Goal: Transaction & Acquisition: Purchase product/service

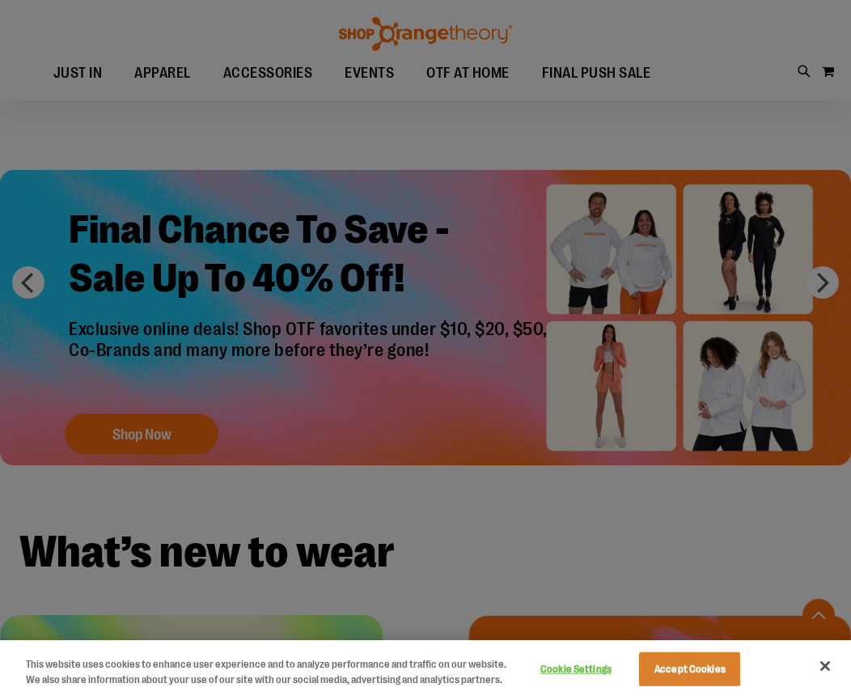
scroll to position [1298, 0]
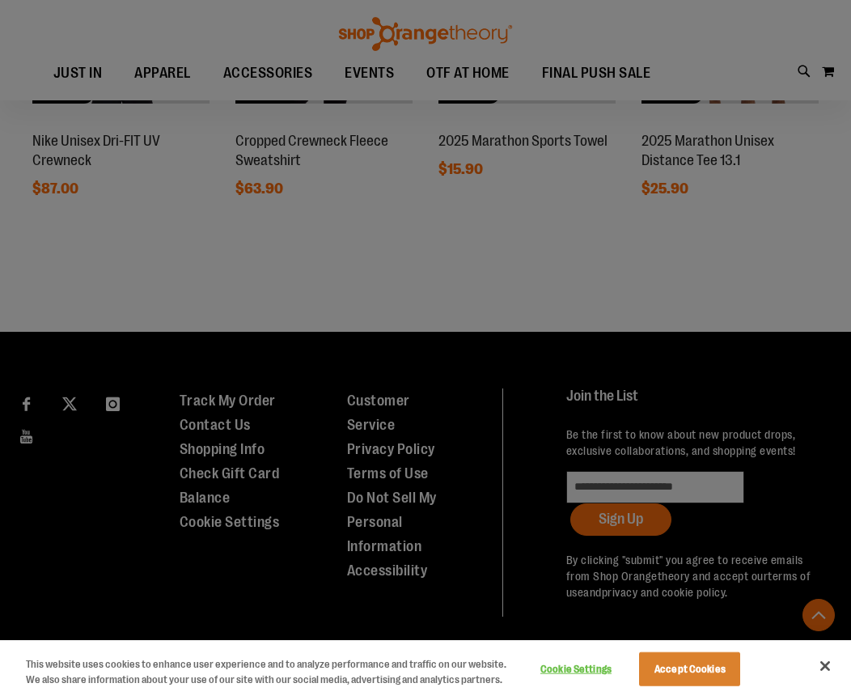
click at [821, 661] on button "Close" at bounding box center [826, 666] width 36 height 36
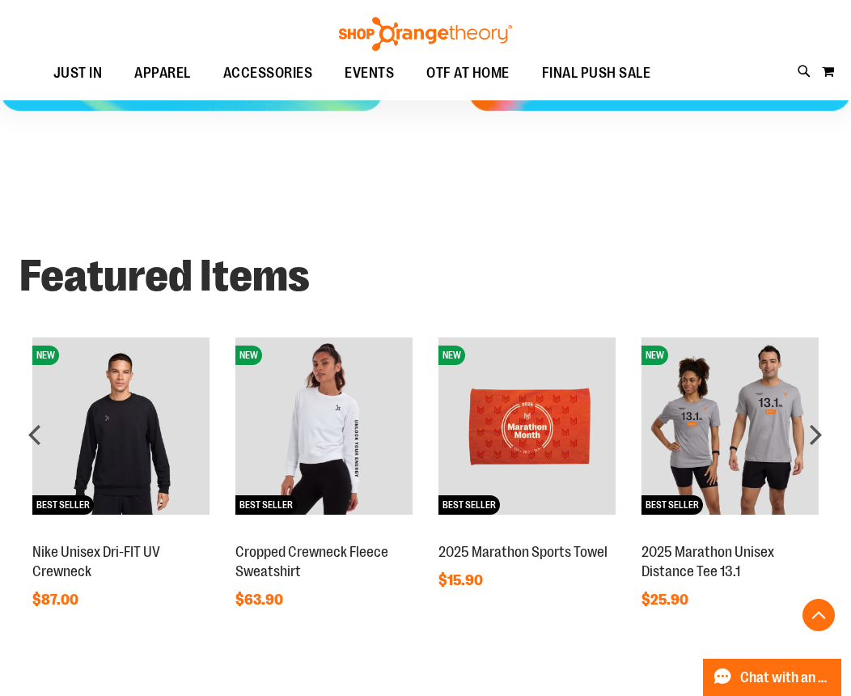
scroll to position [887, 0]
click at [816, 429] on div "next" at bounding box center [815, 434] width 32 height 32
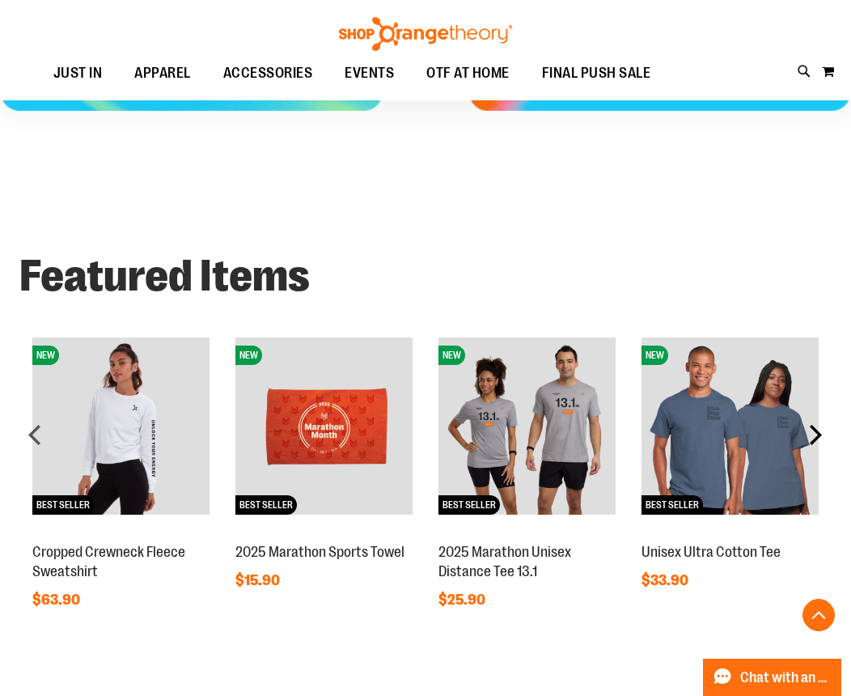
click at [816, 429] on div "next" at bounding box center [815, 434] width 32 height 32
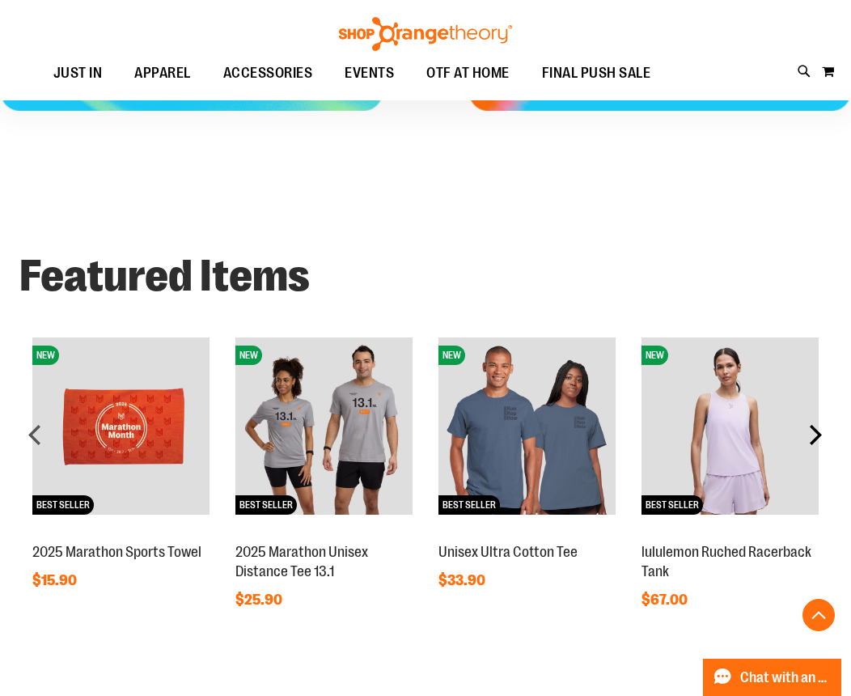
click at [816, 429] on div "next" at bounding box center [815, 434] width 32 height 32
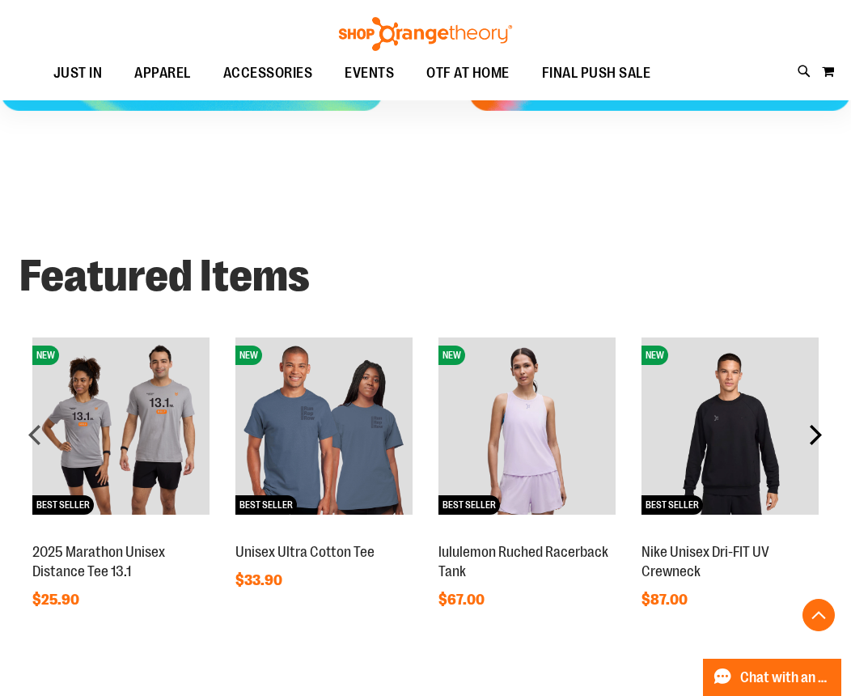
click at [816, 429] on div "next" at bounding box center [815, 434] width 32 height 32
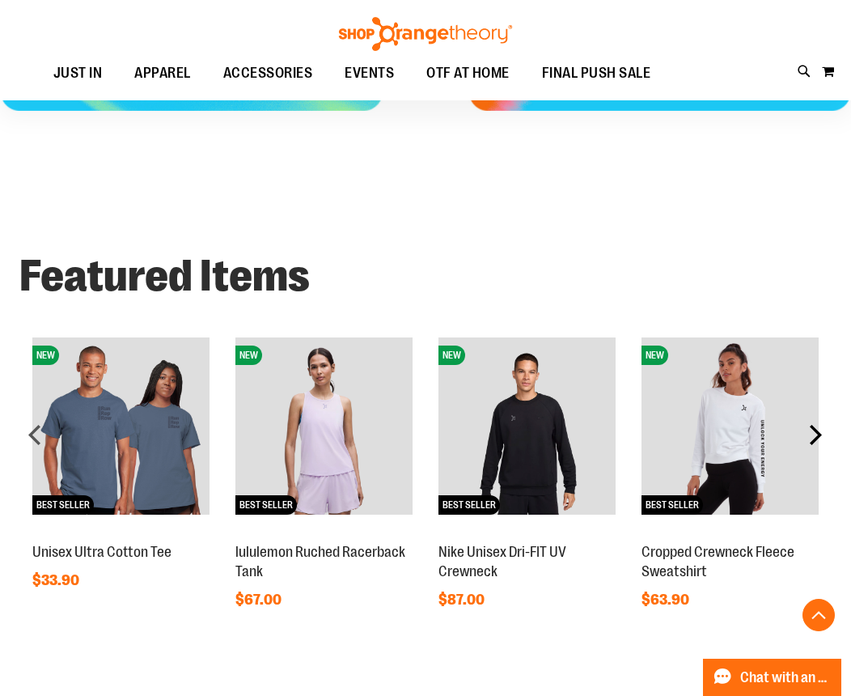
click at [816, 429] on div "next" at bounding box center [815, 434] width 32 height 32
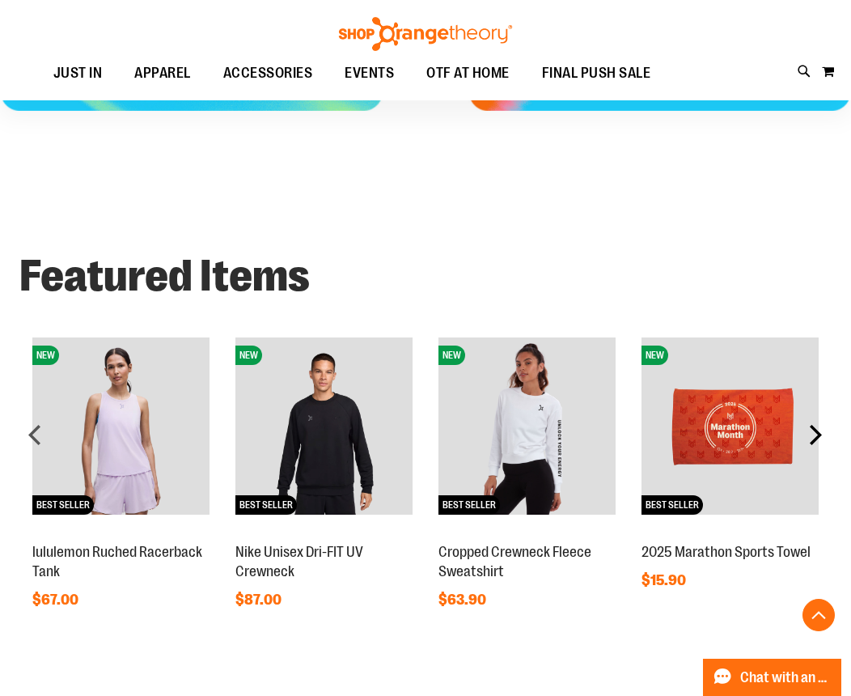
click at [816, 429] on div "next" at bounding box center [815, 434] width 32 height 32
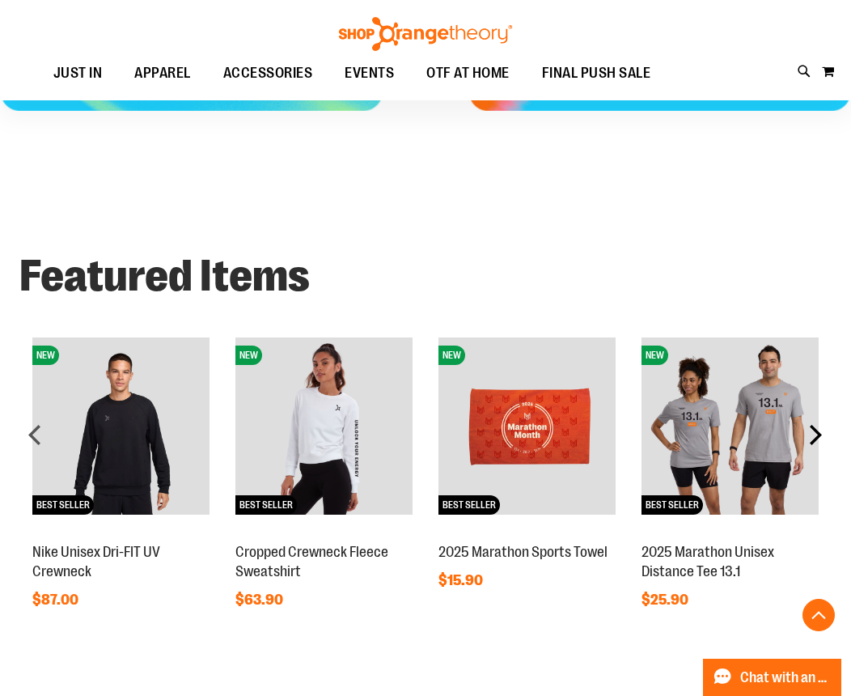
click at [816, 429] on div "next" at bounding box center [815, 434] width 32 height 32
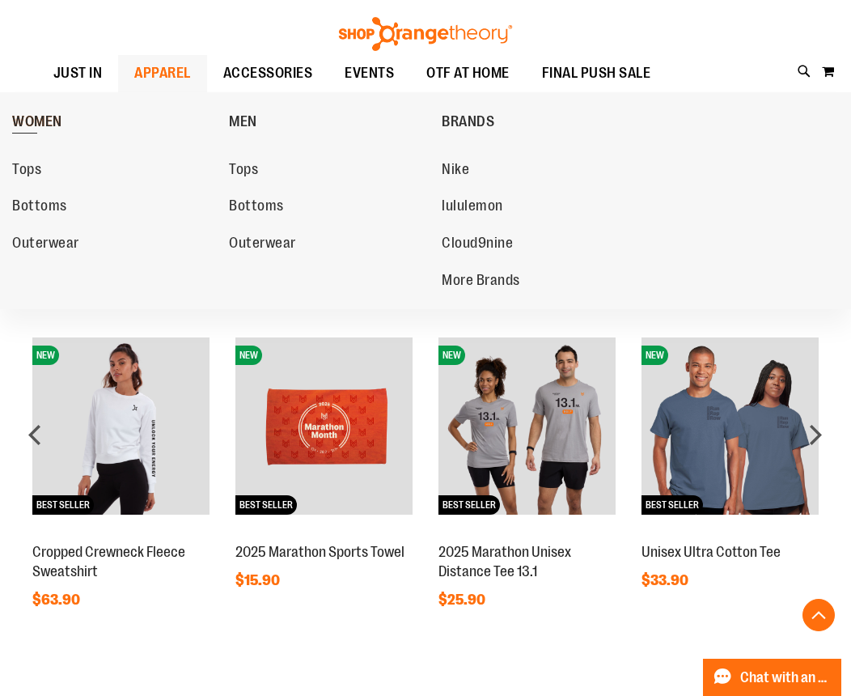
click at [23, 111] on link "WOMEN" at bounding box center [116, 121] width 209 height 42
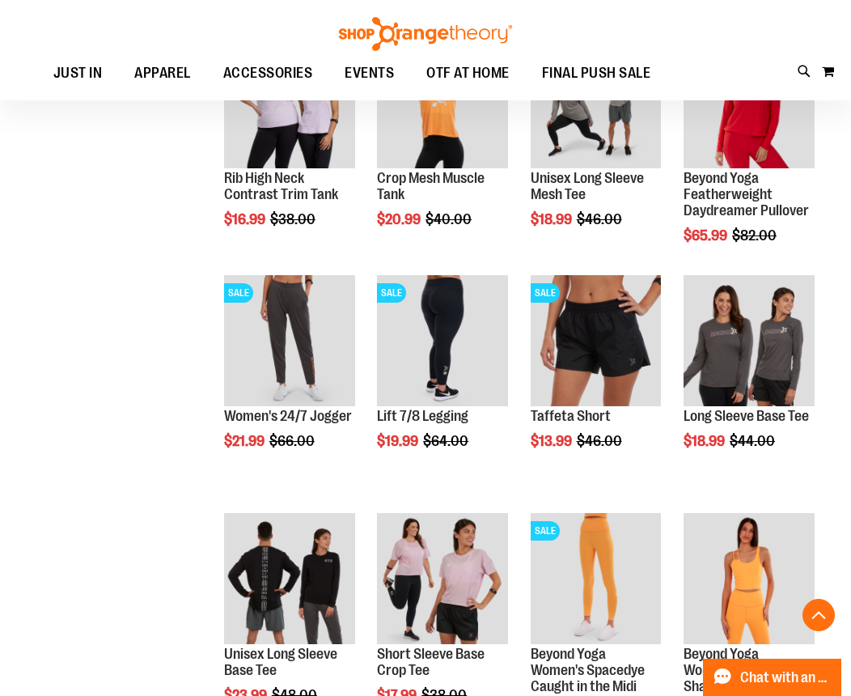
scroll to position [767, 0]
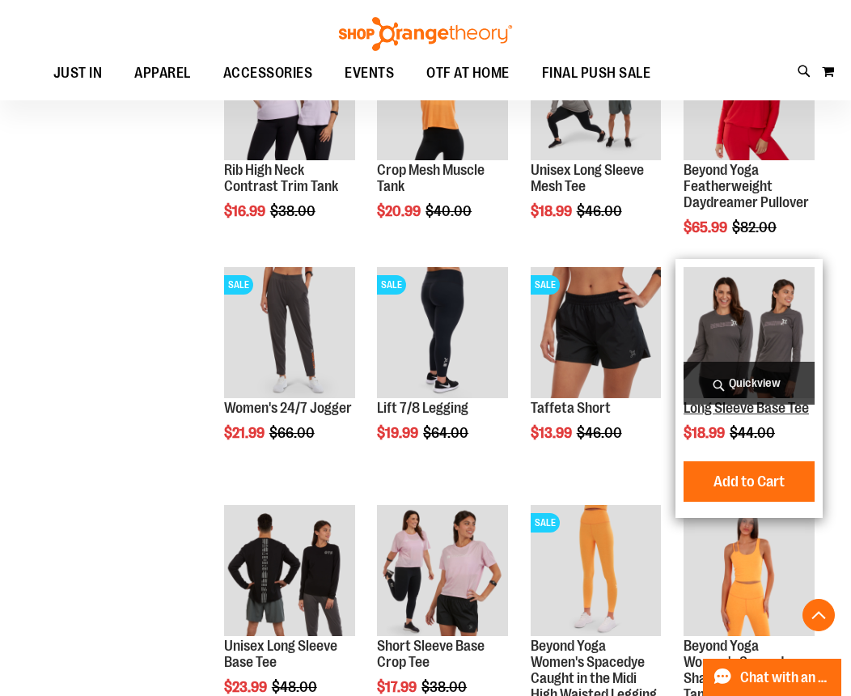
click at [736, 413] on link "Long Sleeve Base Tee" at bounding box center [746, 408] width 125 height 16
click at [736, 412] on link "Long Sleeve Base Tee" at bounding box center [746, 408] width 125 height 16
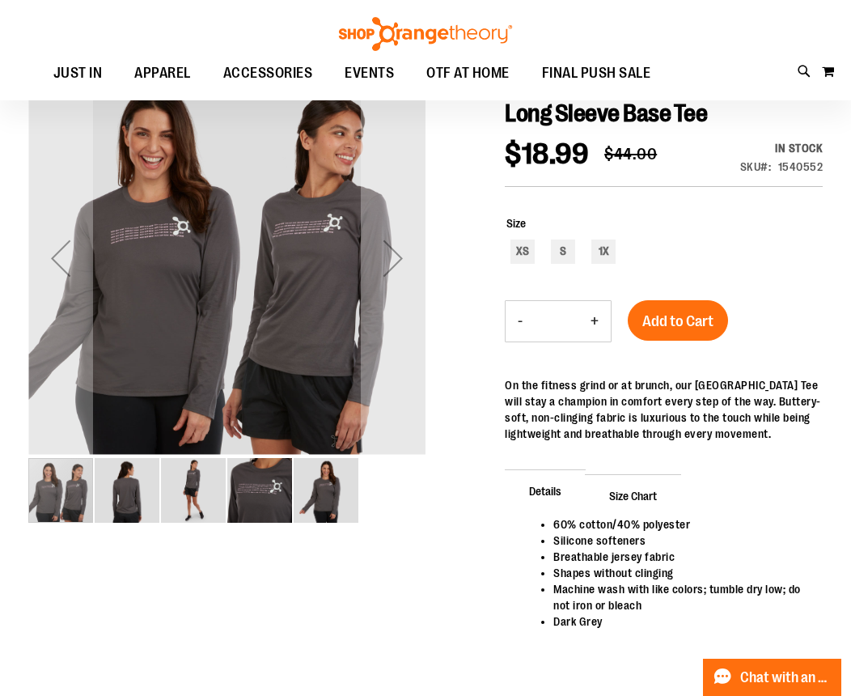
scroll to position [179, 0]
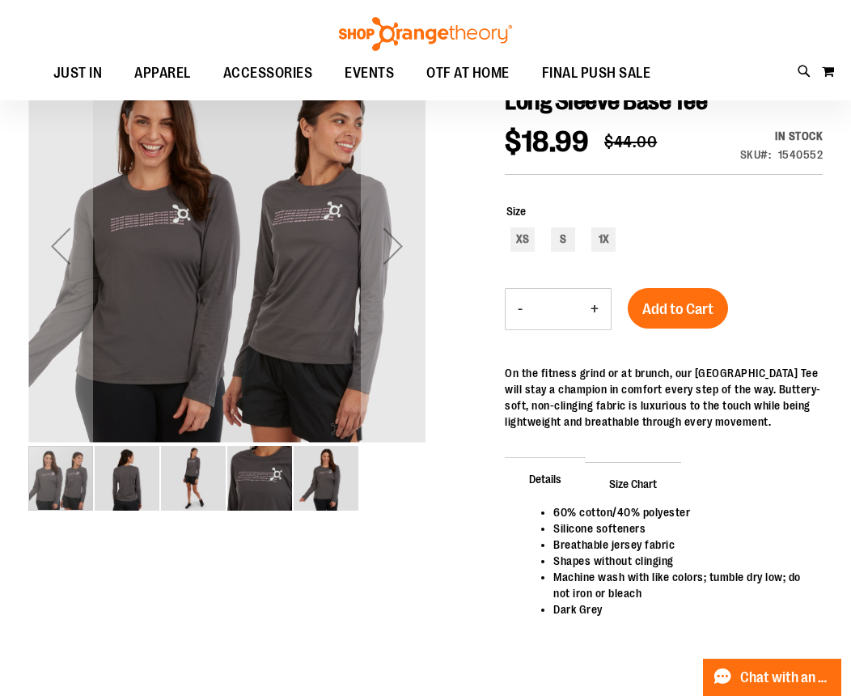
click at [138, 475] on img "image 2 of 5" at bounding box center [127, 478] width 65 height 65
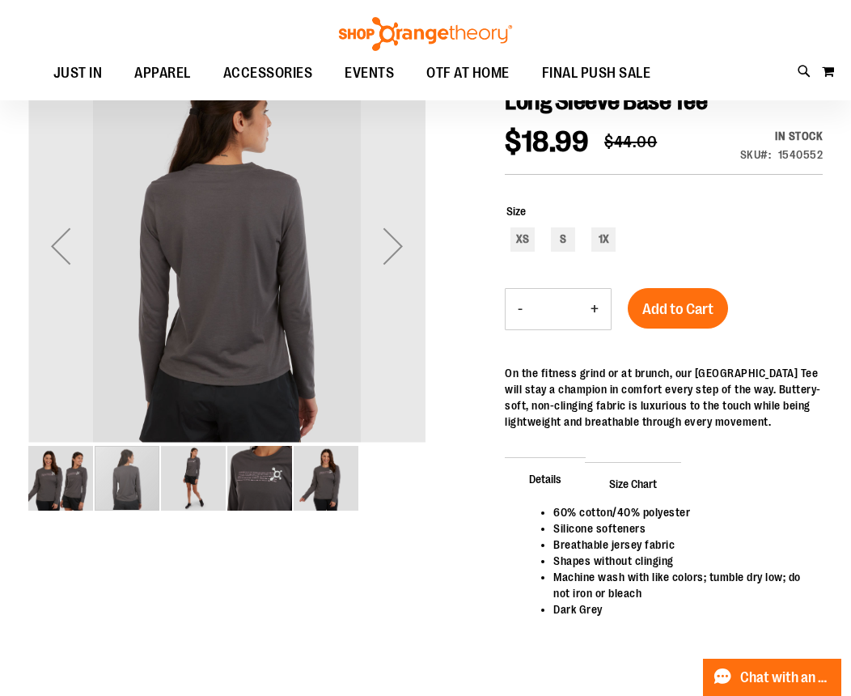
click at [174, 471] on img "image 3 of 5" at bounding box center [193, 478] width 65 height 65
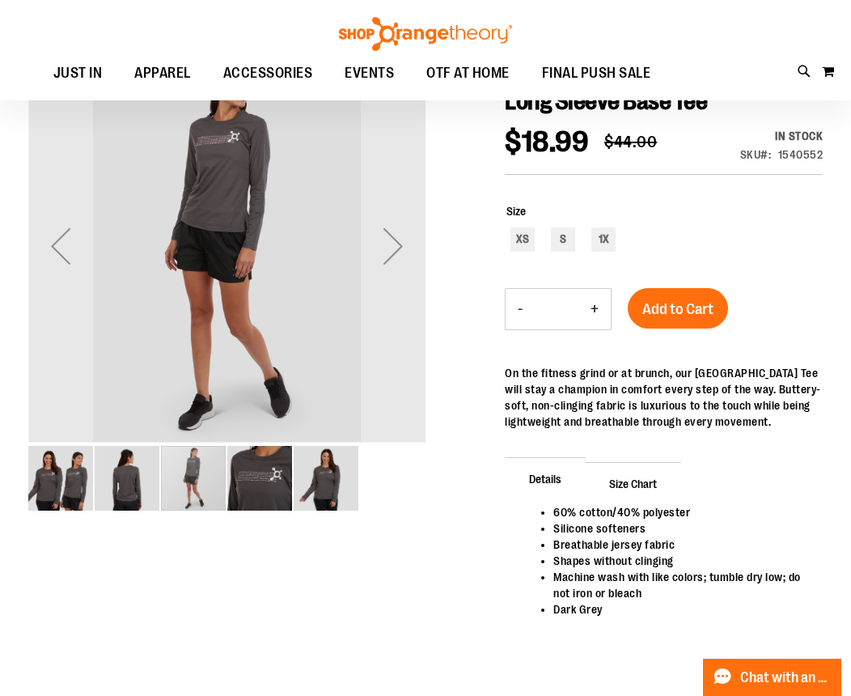
click at [248, 471] on img "image 4 of 5" at bounding box center [259, 478] width 65 height 65
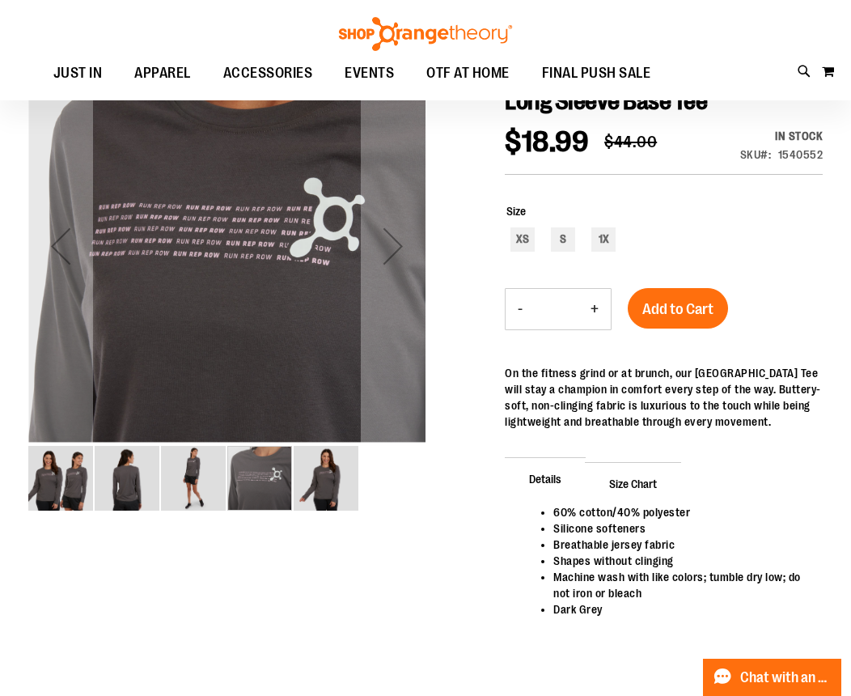
click at [332, 475] on img "image 5 of 5" at bounding box center [326, 478] width 65 height 65
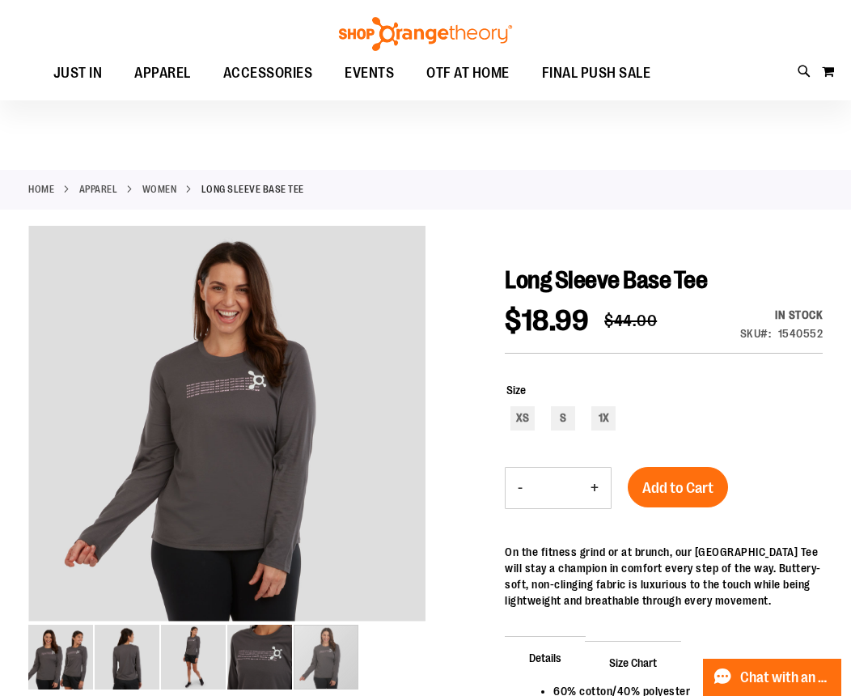
scroll to position [2, 0]
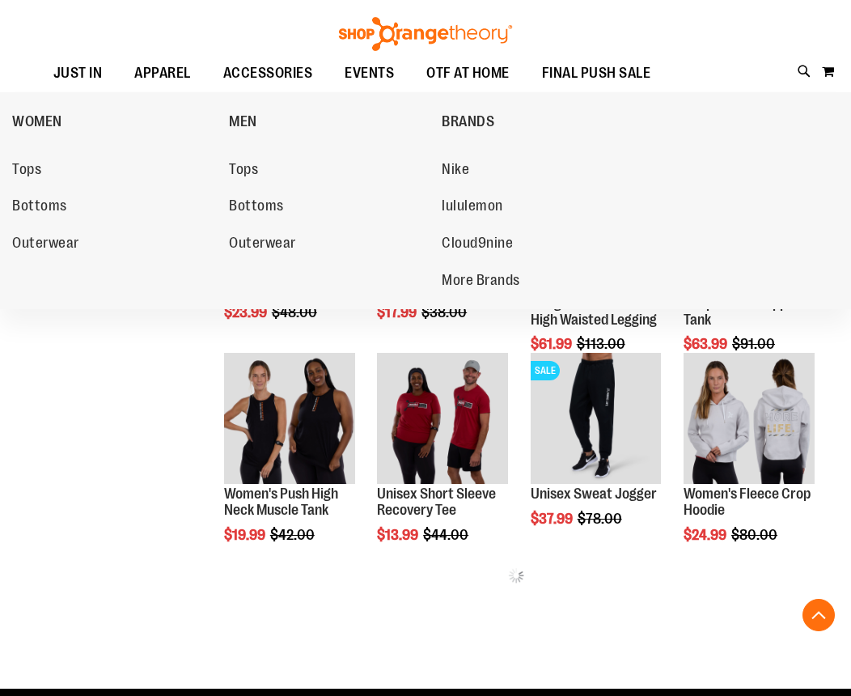
scroll to position [303, 0]
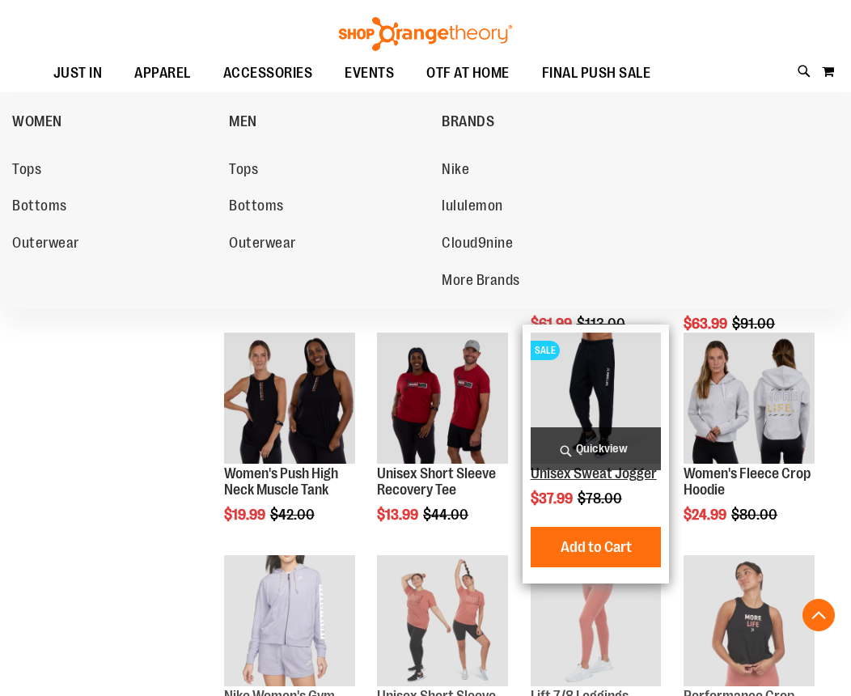
click at [626, 477] on link "Unisex Sweat Jogger" at bounding box center [594, 473] width 126 height 16
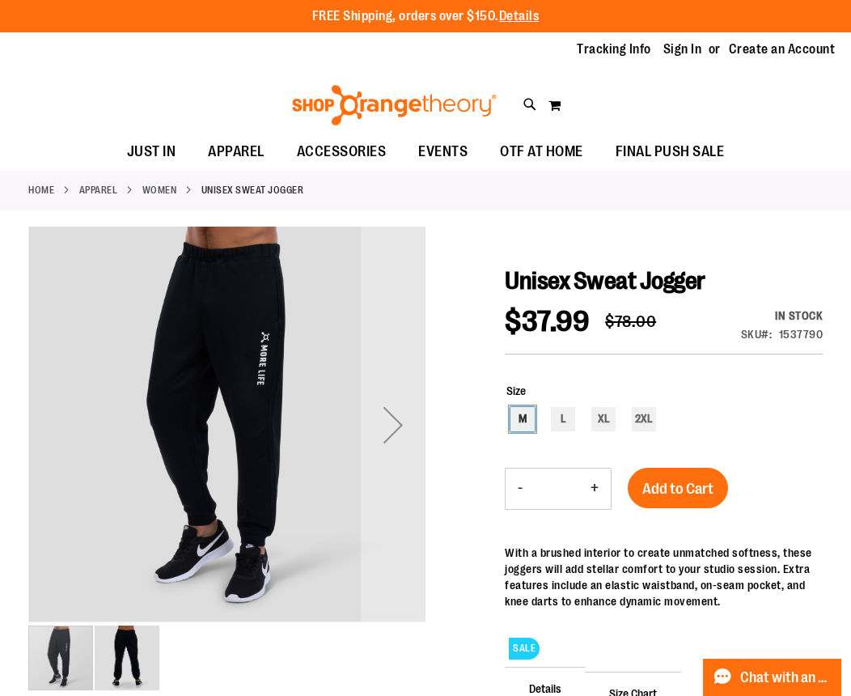
click at [524, 422] on div "M" at bounding box center [523, 419] width 24 height 24
type input "***"
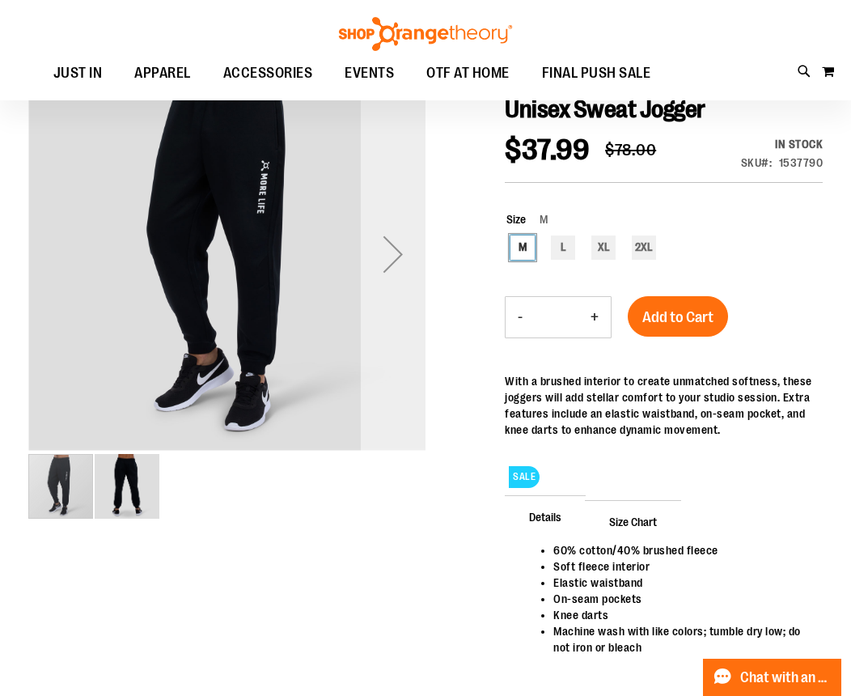
scroll to position [189, 0]
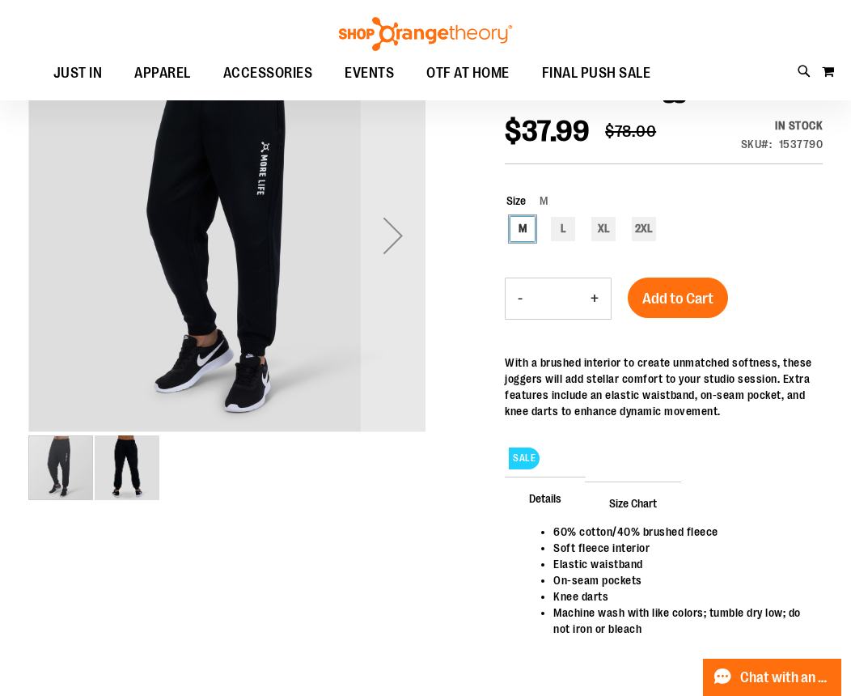
click at [128, 479] on img "image 2 of 2" at bounding box center [127, 467] width 65 height 65
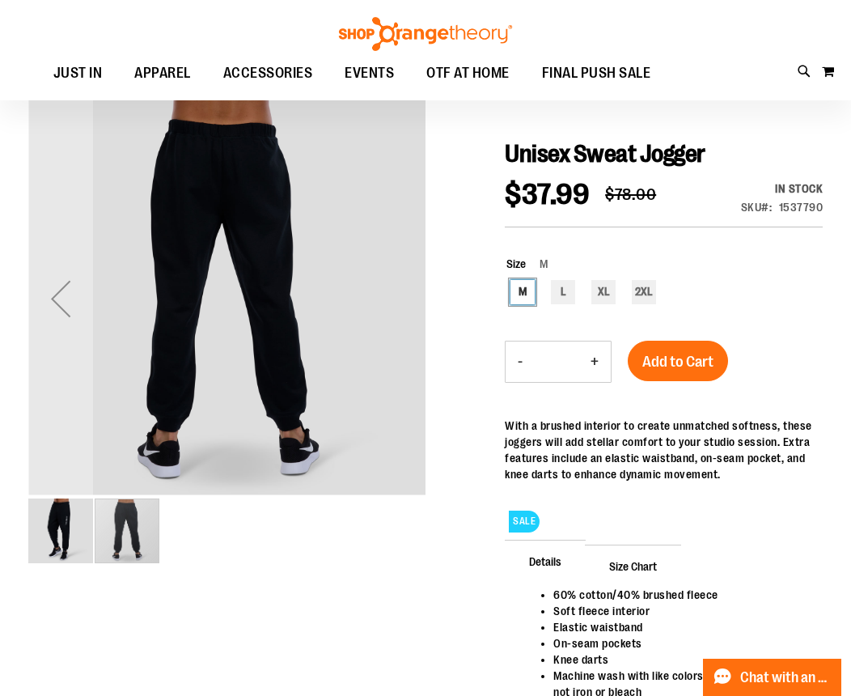
scroll to position [231, 0]
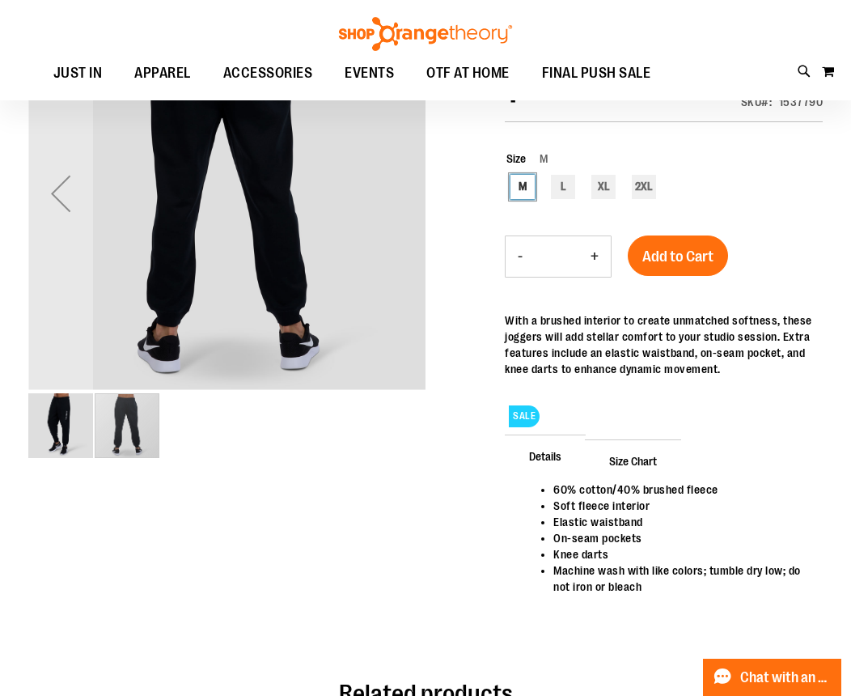
click at [43, 429] on img "image 1 of 2" at bounding box center [60, 425] width 65 height 65
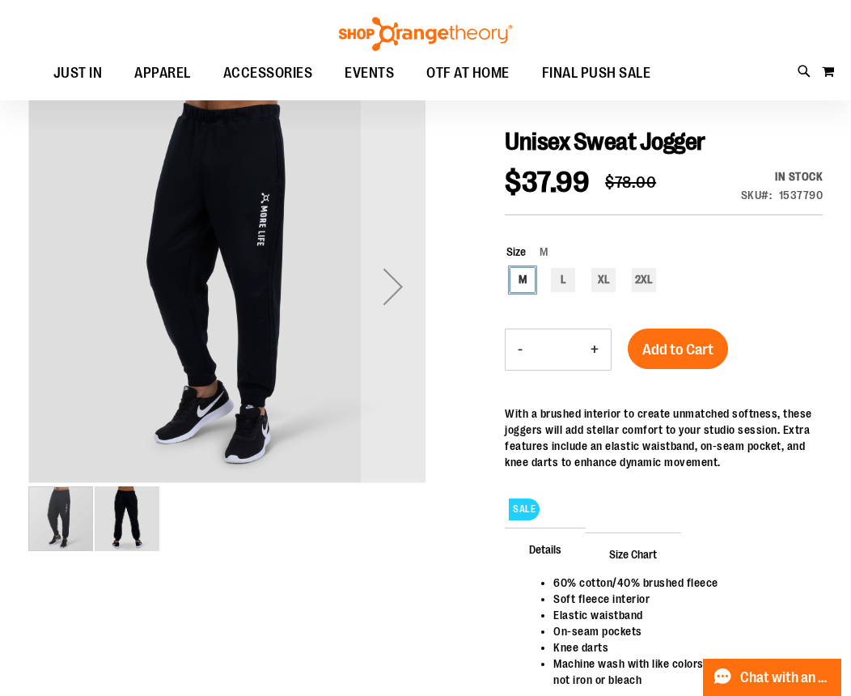
scroll to position [139, 0]
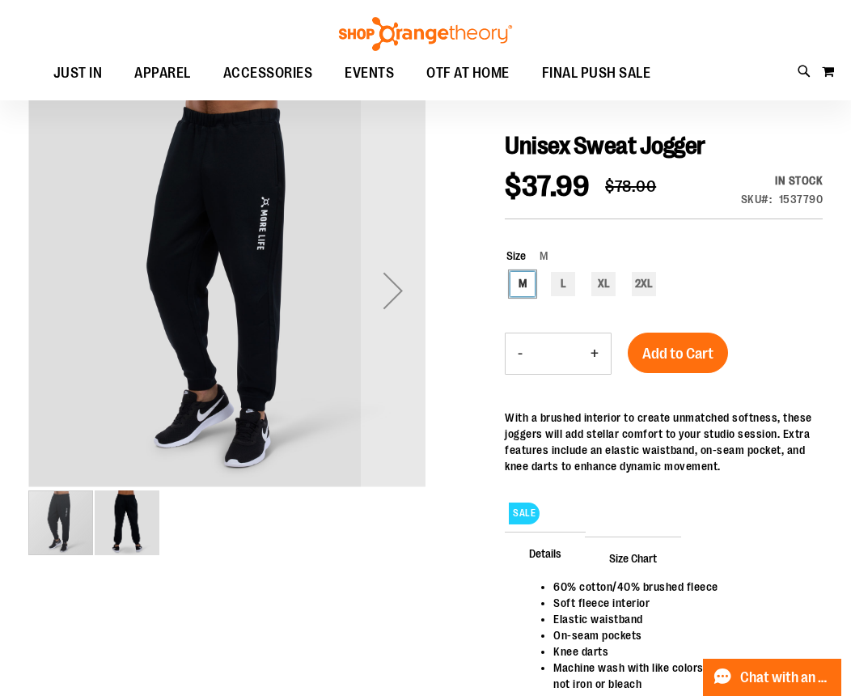
click at [126, 510] on img "image 2 of 2" at bounding box center [127, 522] width 65 height 65
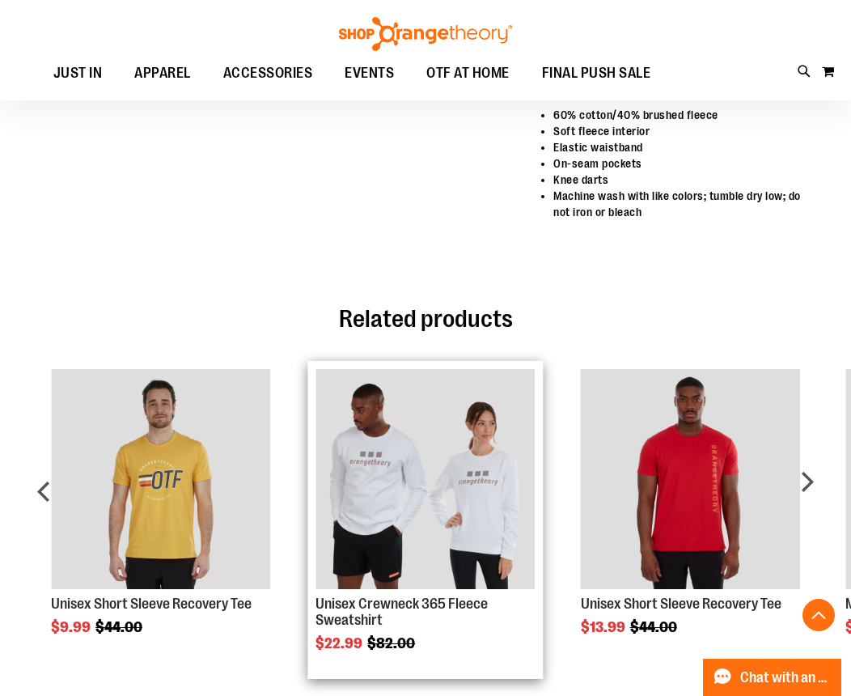
scroll to position [735, 0]
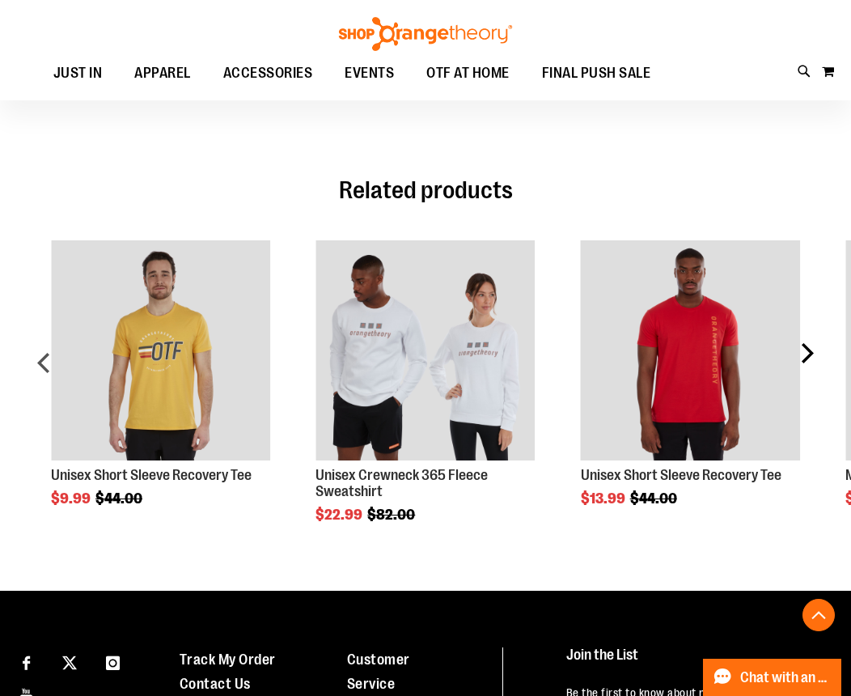
click at [807, 352] on div "next" at bounding box center [807, 368] width 32 height 305
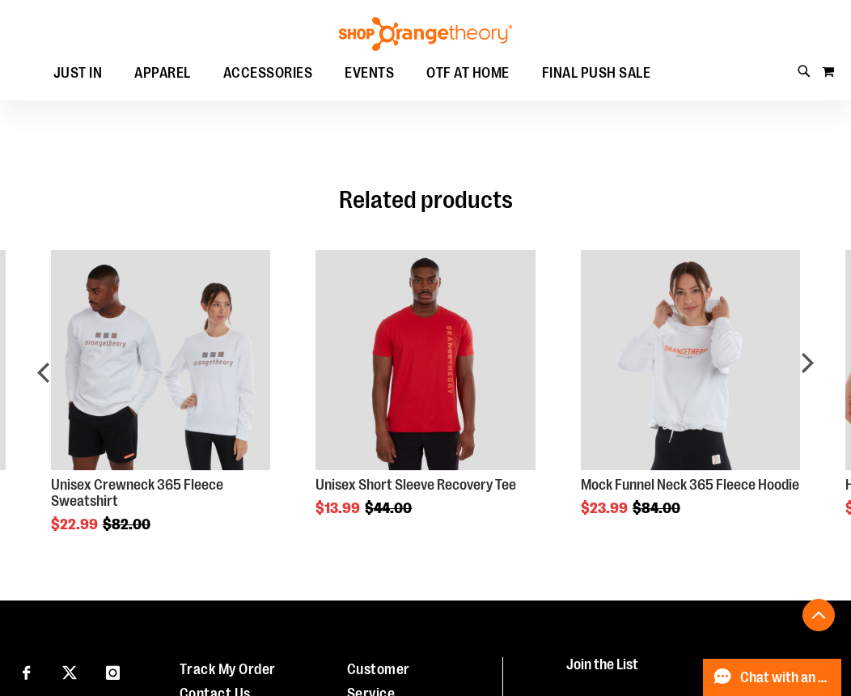
scroll to position [746, 0]
